Goal: Task Accomplishment & Management: Use online tool/utility

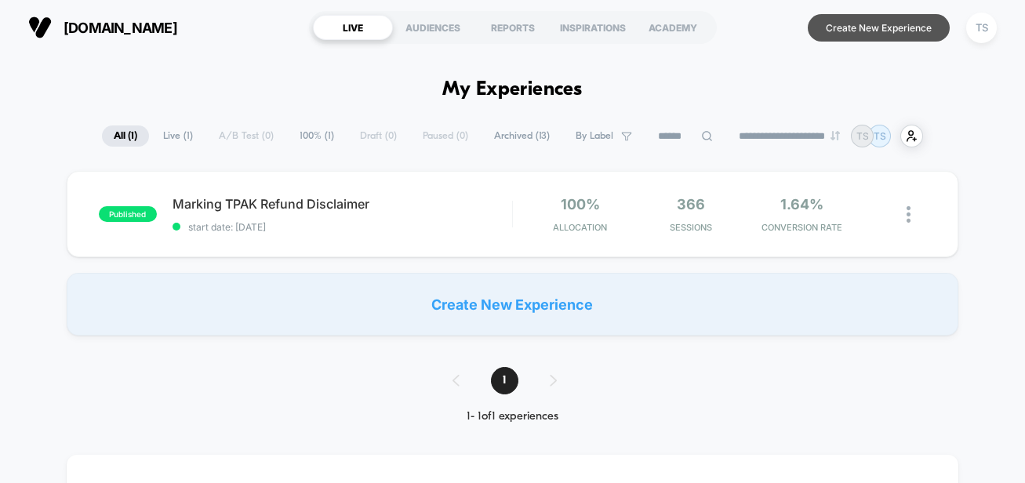
click at [850, 31] on button "Create New Experience" at bounding box center [879, 27] width 142 height 27
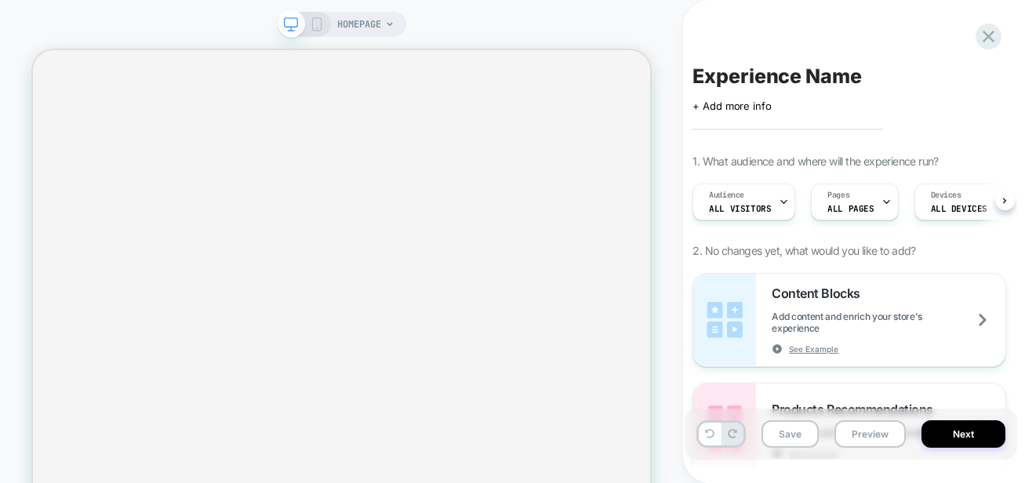
scroll to position [0, 2]
click at [833, 212] on span "ALL PAGES" at bounding box center [849, 208] width 46 height 11
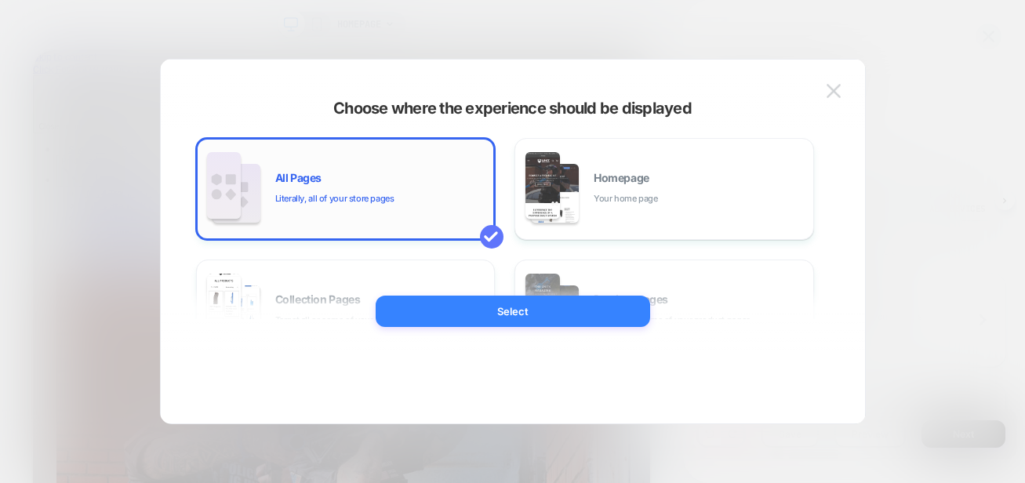
scroll to position [0, 0]
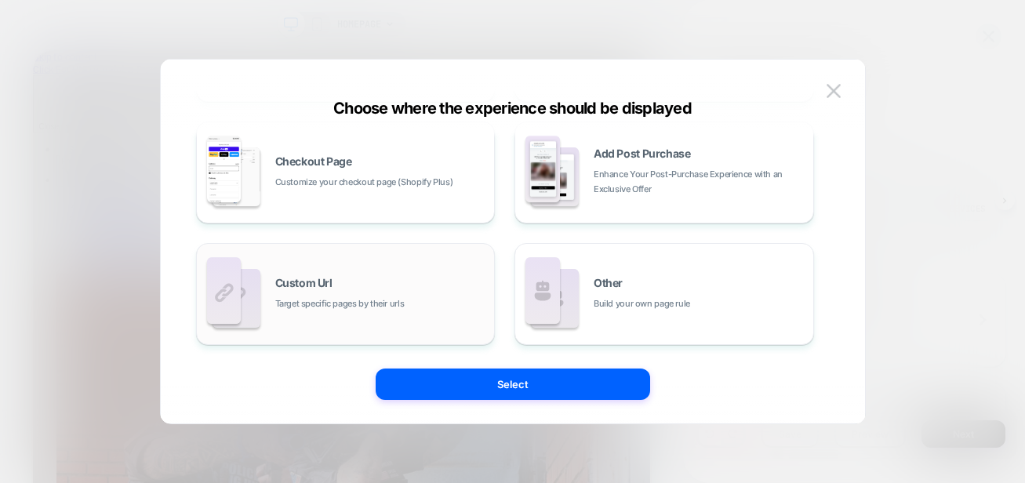
click at [323, 302] on span "Target specific pages by their urls" at bounding box center [339, 304] width 129 height 15
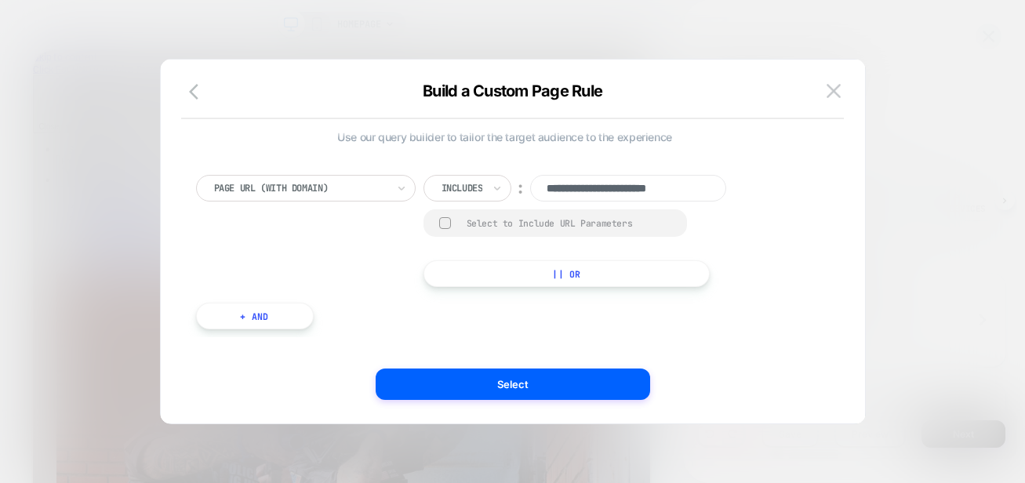
scroll to position [0, 2]
click at [589, 187] on input "**********" at bounding box center [628, 188] width 196 height 27
paste input "**********"
type input "**********"
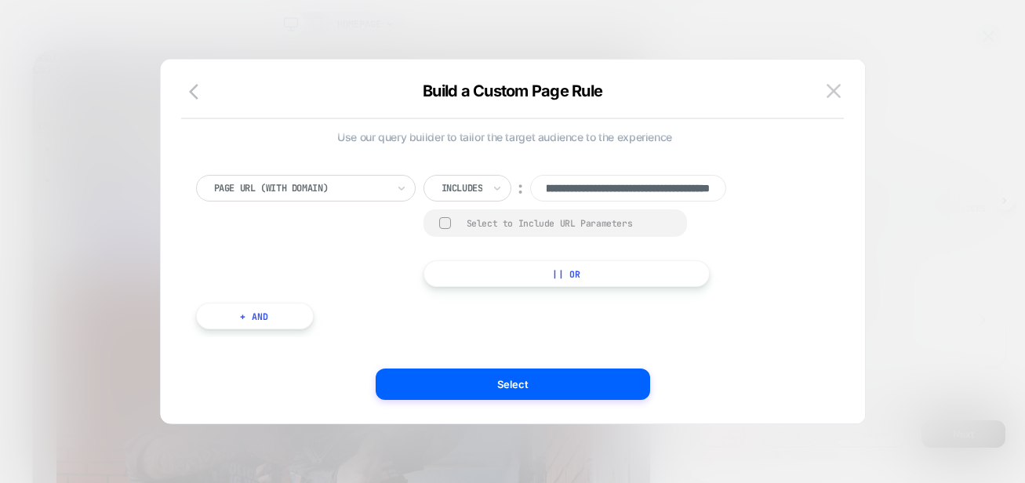
scroll to position [0, 0]
click at [413, 249] on div "**********" at bounding box center [505, 231] width 618 height 112
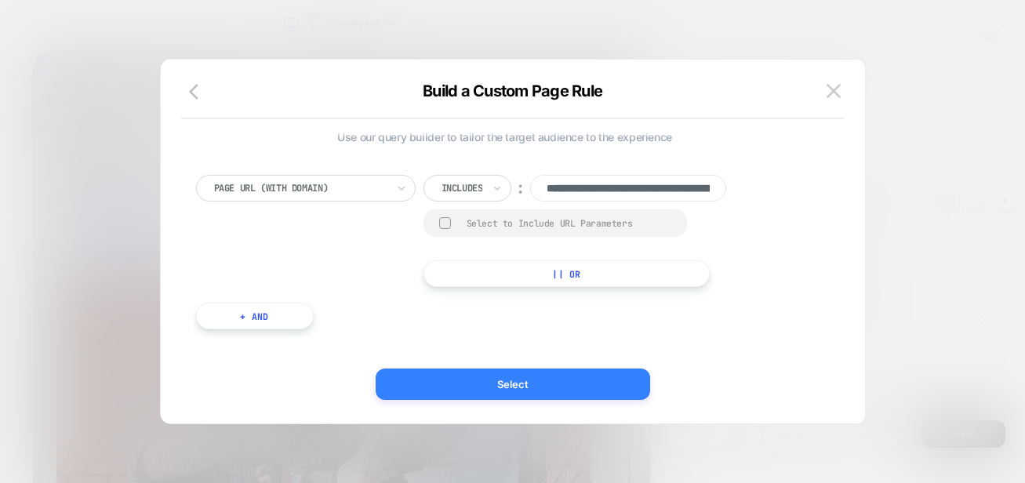
click at [457, 384] on button "Select" at bounding box center [513, 384] width 275 height 31
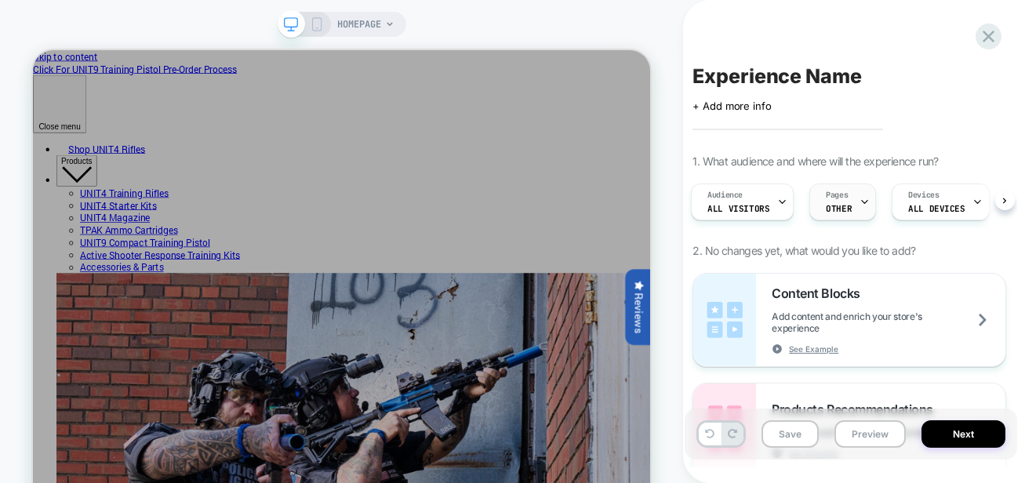
click at [842, 209] on span "OTHER" at bounding box center [839, 208] width 26 height 11
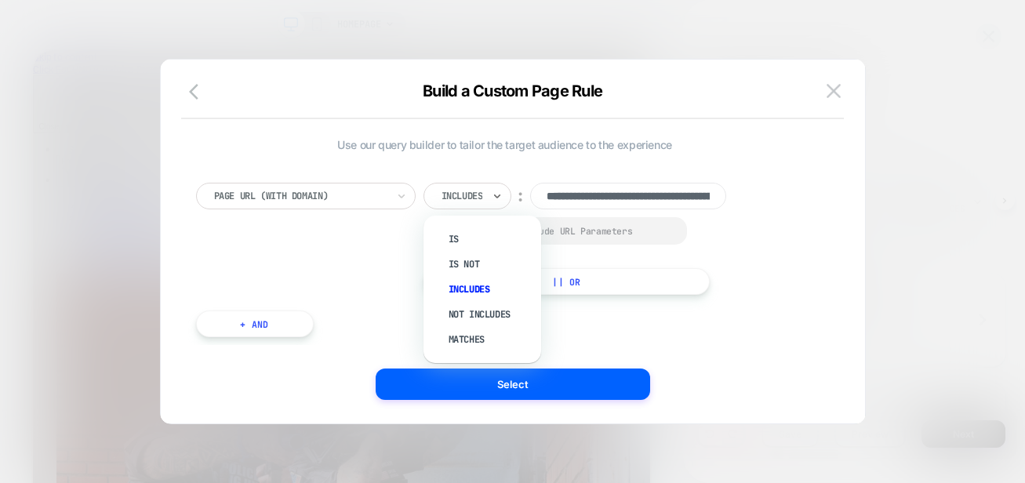
click at [476, 200] on div at bounding box center [463, 196] width 42 height 14
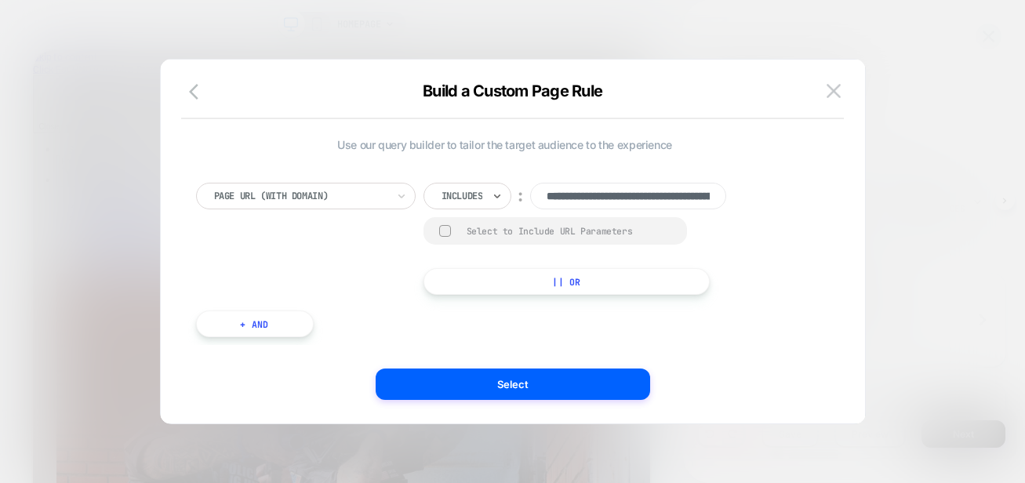
click at [475, 195] on div at bounding box center [463, 196] width 42 height 14
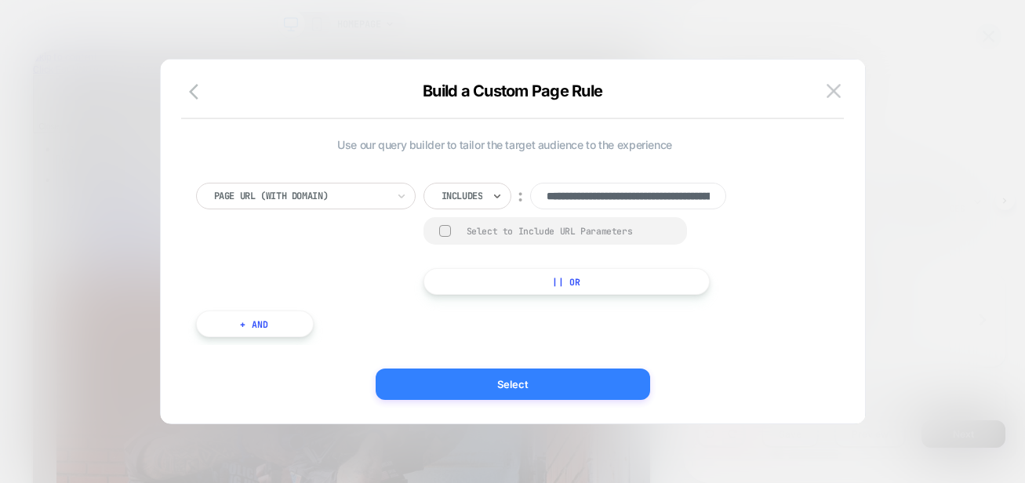
click at [568, 384] on button "Select" at bounding box center [513, 384] width 275 height 31
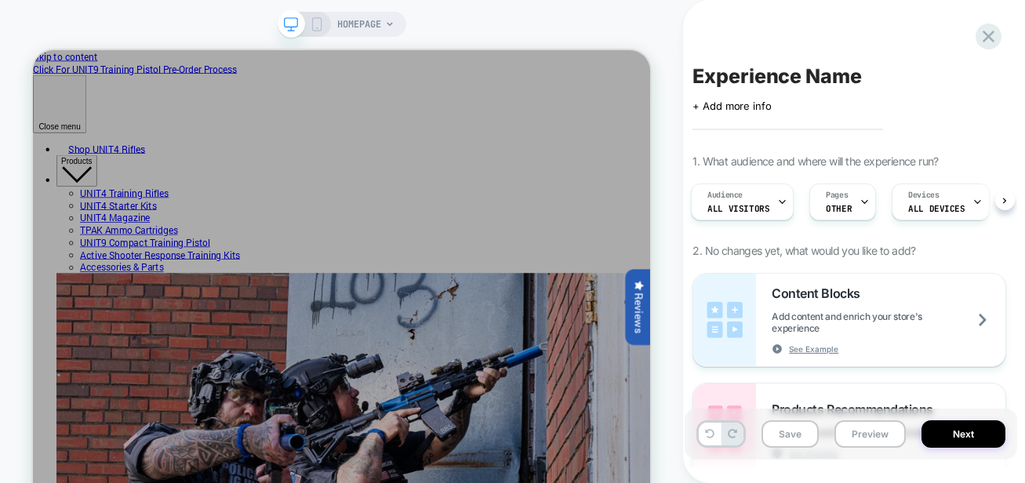
click at [314, 21] on icon at bounding box center [317, 24] width 14 height 14
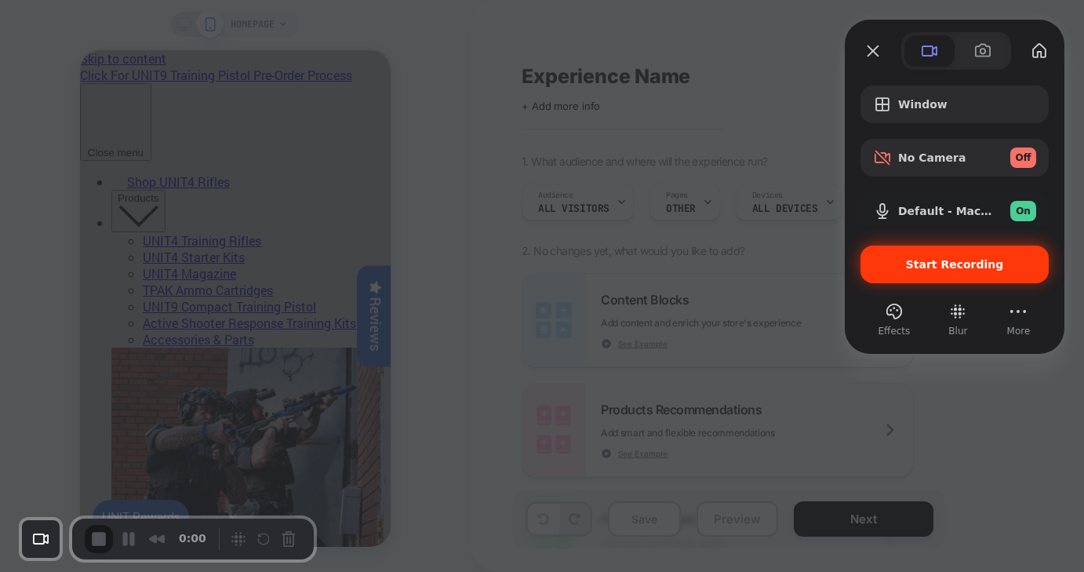
click at [913, 265] on span "Start Recording" at bounding box center [955, 264] width 98 height 13
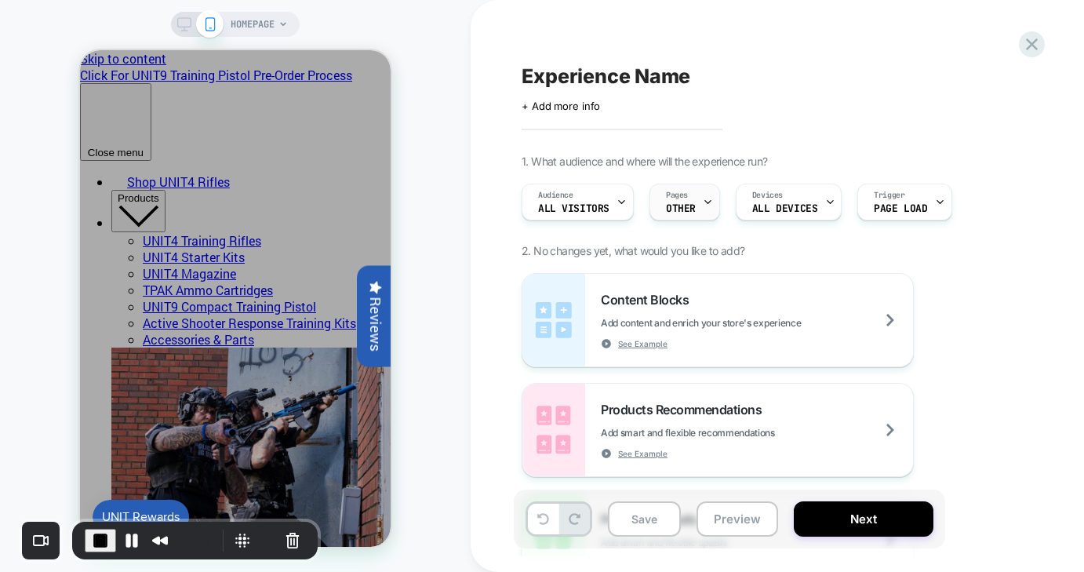
click at [685, 203] on span "OTHER" at bounding box center [681, 208] width 30 height 11
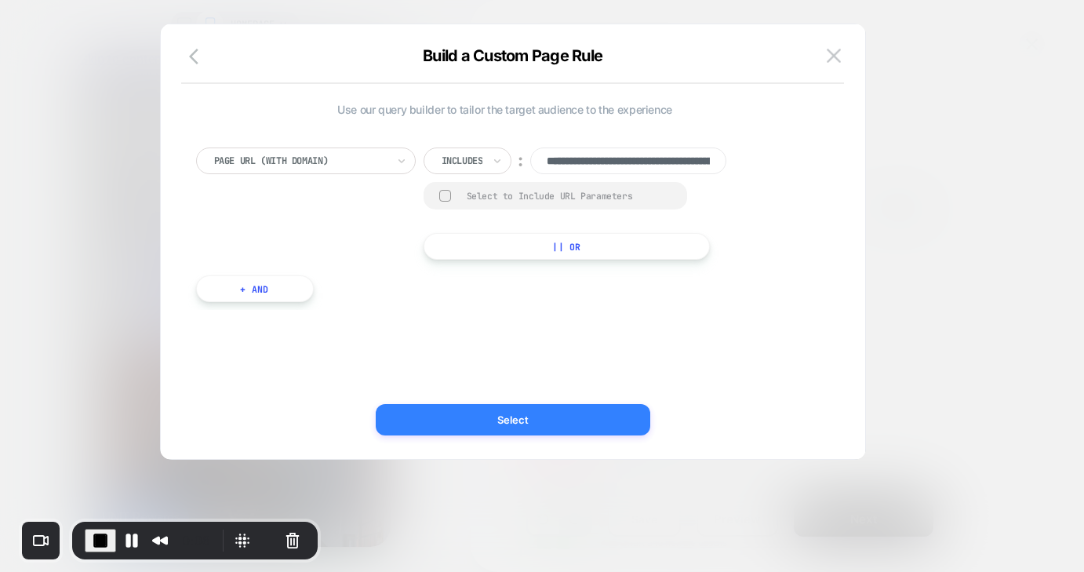
click at [464, 429] on button "Select" at bounding box center [513, 419] width 275 height 31
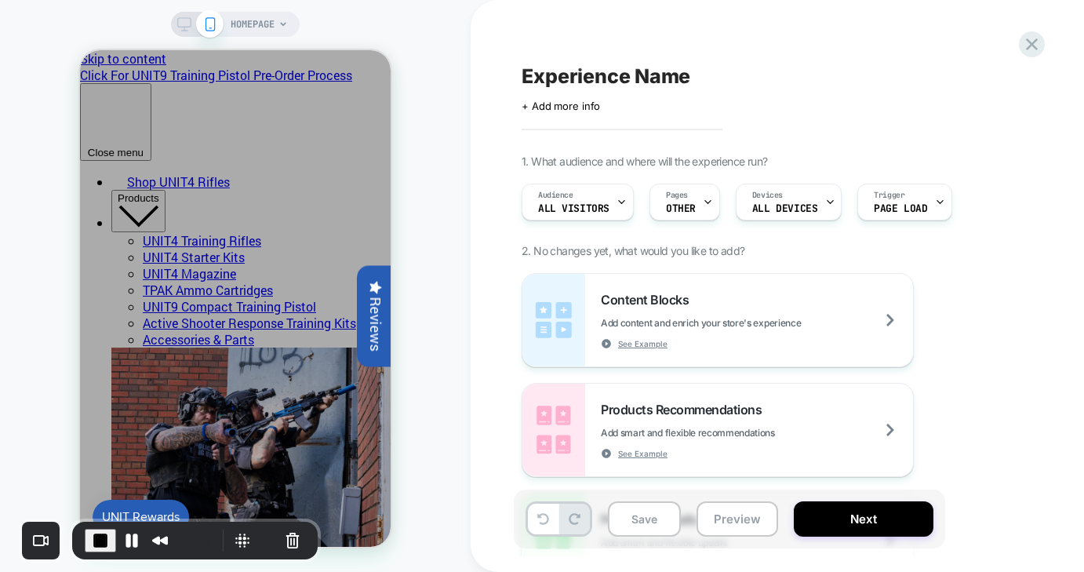
click at [185, 29] on icon at bounding box center [184, 24] width 14 height 14
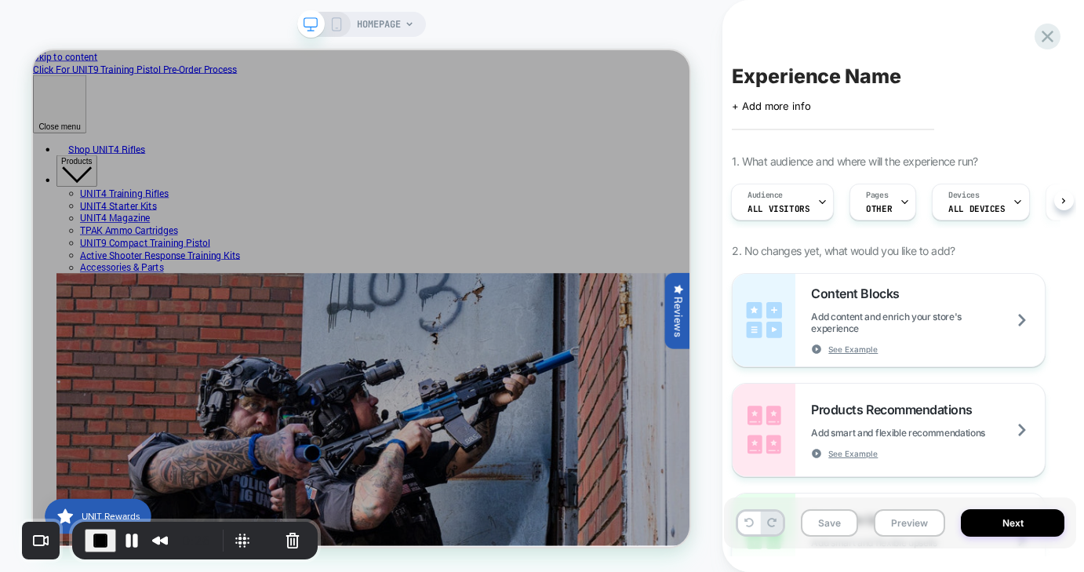
click at [91, 482] on span "End Recording" at bounding box center [100, 540] width 19 height 19
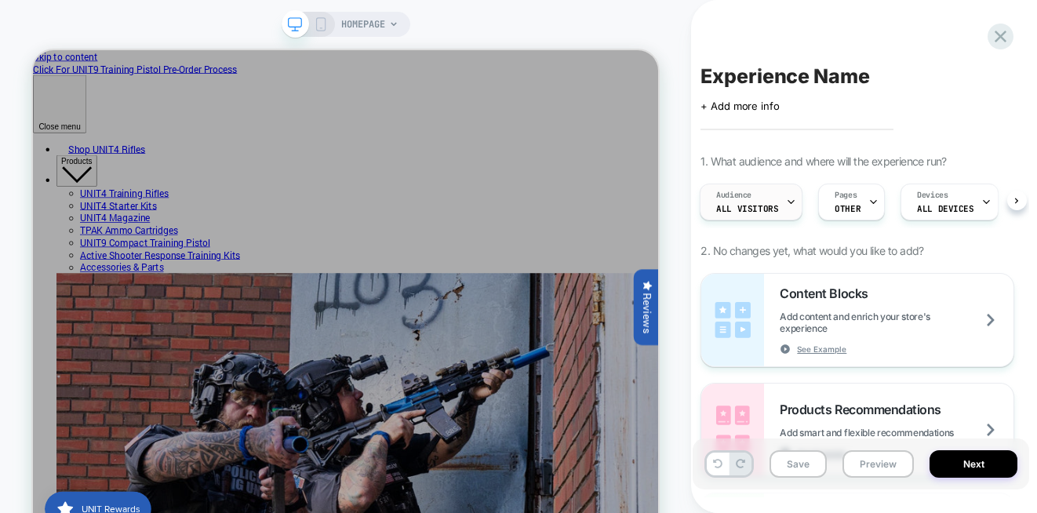
click at [756, 217] on div "Audience All Visitors" at bounding box center [746, 201] width 93 height 35
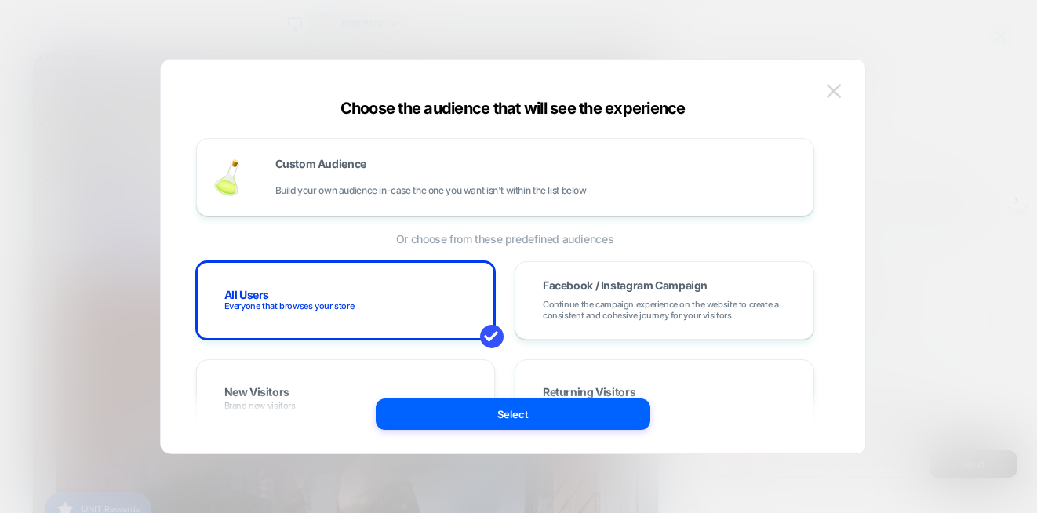
click at [830, 90] on img at bounding box center [834, 90] width 14 height 13
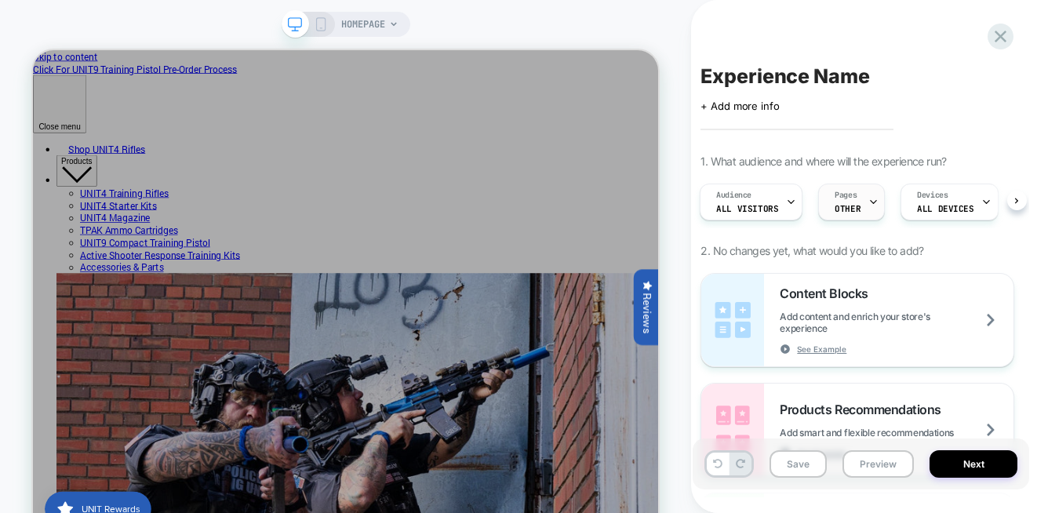
click at [860, 209] on div "Pages OTHER" at bounding box center [847, 201] width 57 height 35
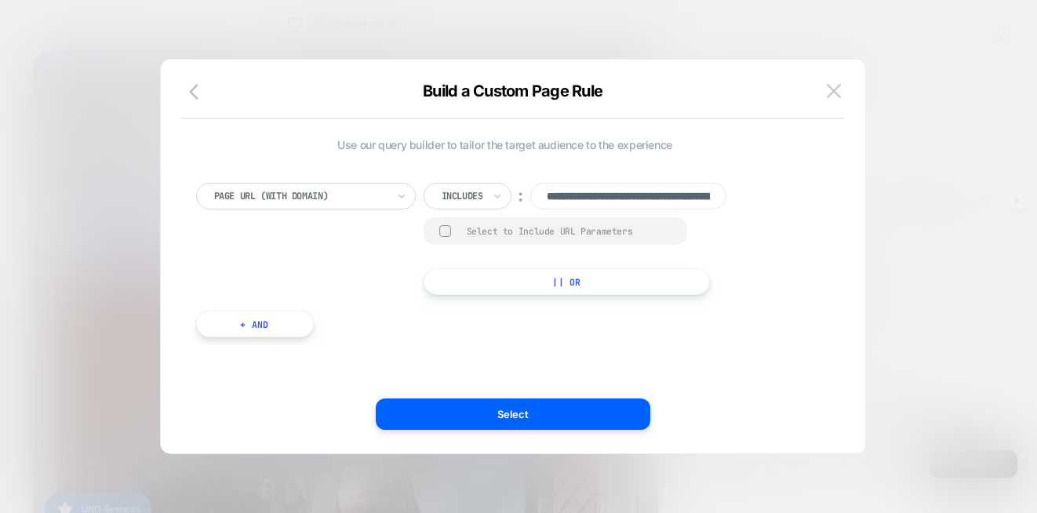
click at [442, 229] on div at bounding box center [445, 231] width 12 height 12
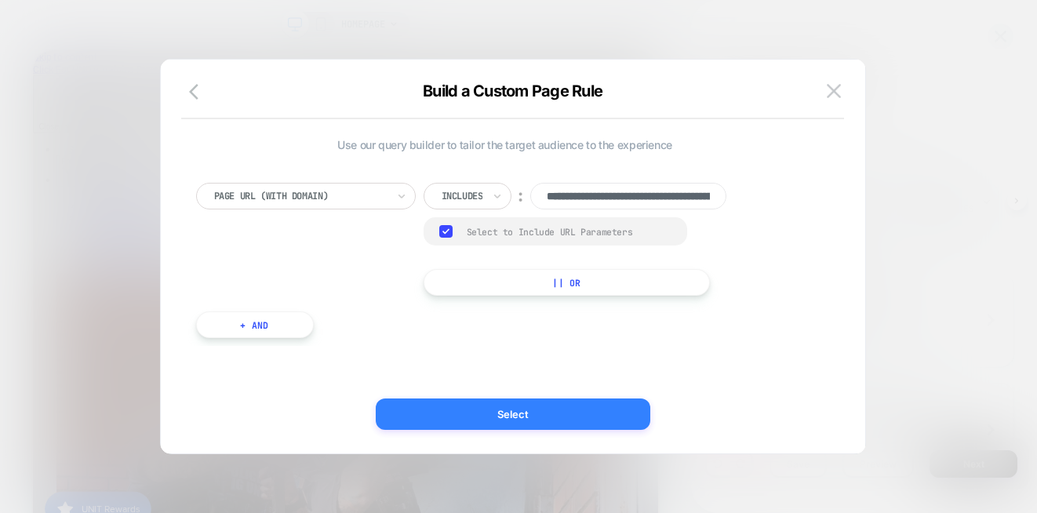
click at [500, 417] on button "Select" at bounding box center [513, 413] width 275 height 31
